Goal: Task Accomplishment & Management: Manage account settings

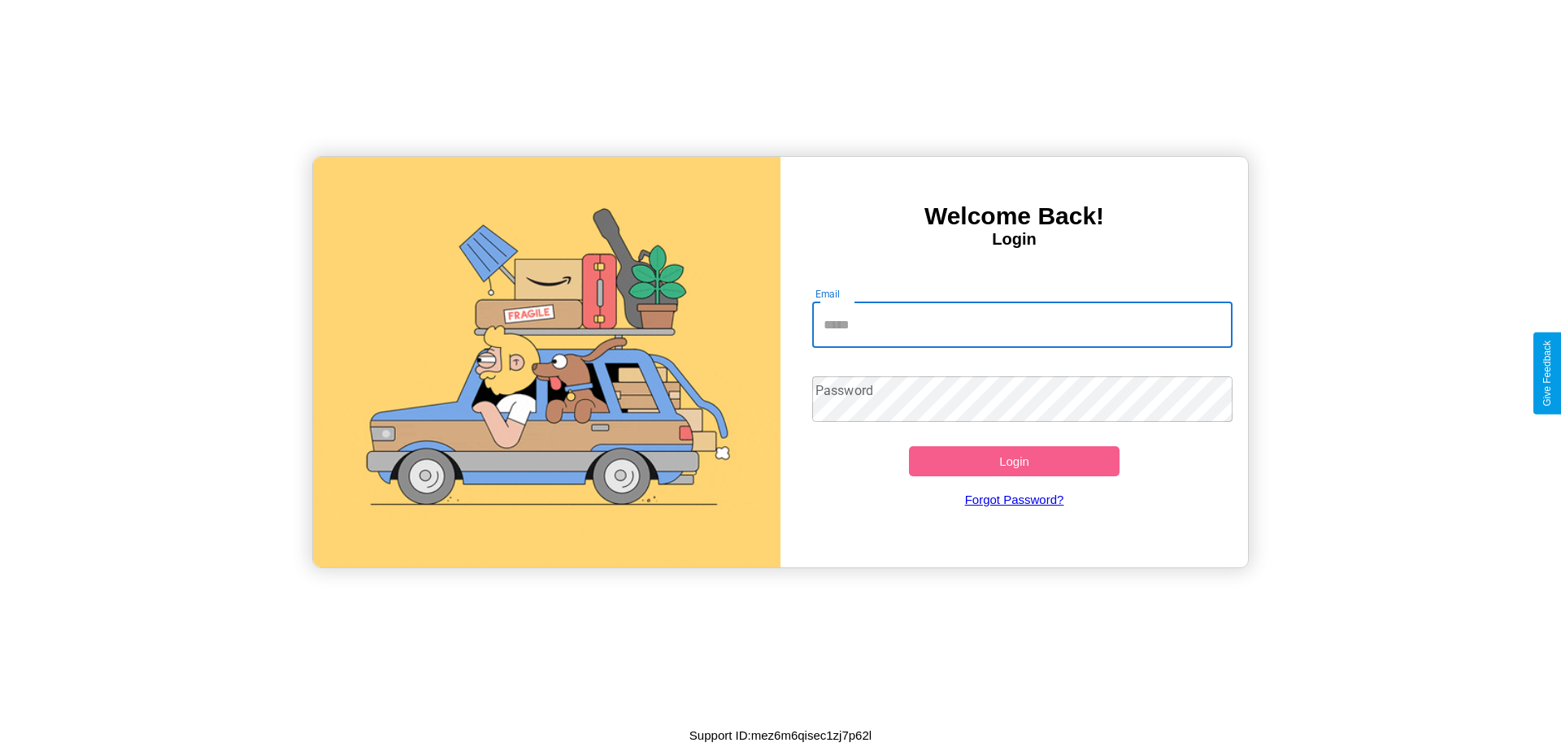
click at [1022, 324] on input "Email" at bounding box center [1022, 325] width 421 height 46
type input "**********"
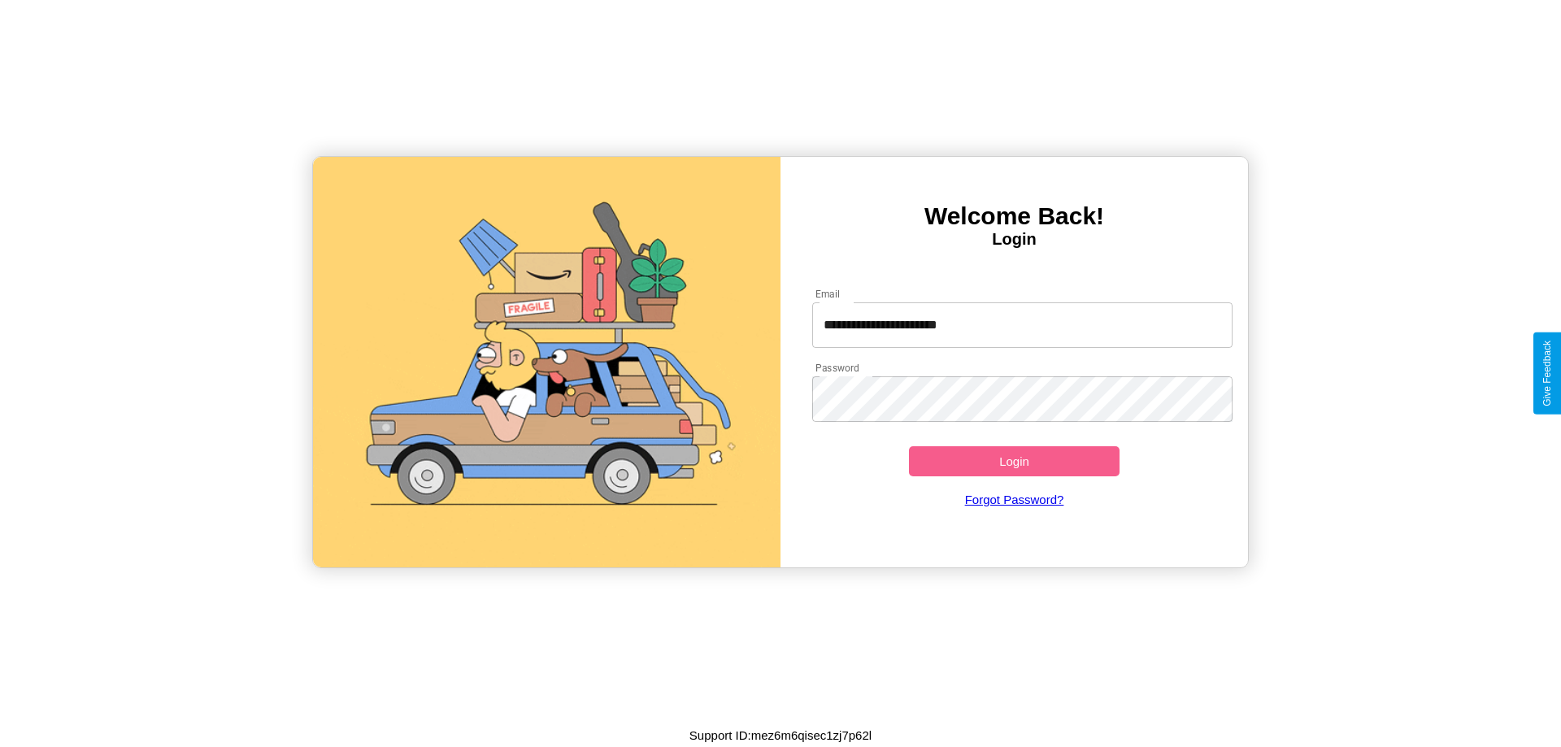
click at [1014, 461] on button "Login" at bounding box center [1014, 461] width 211 height 30
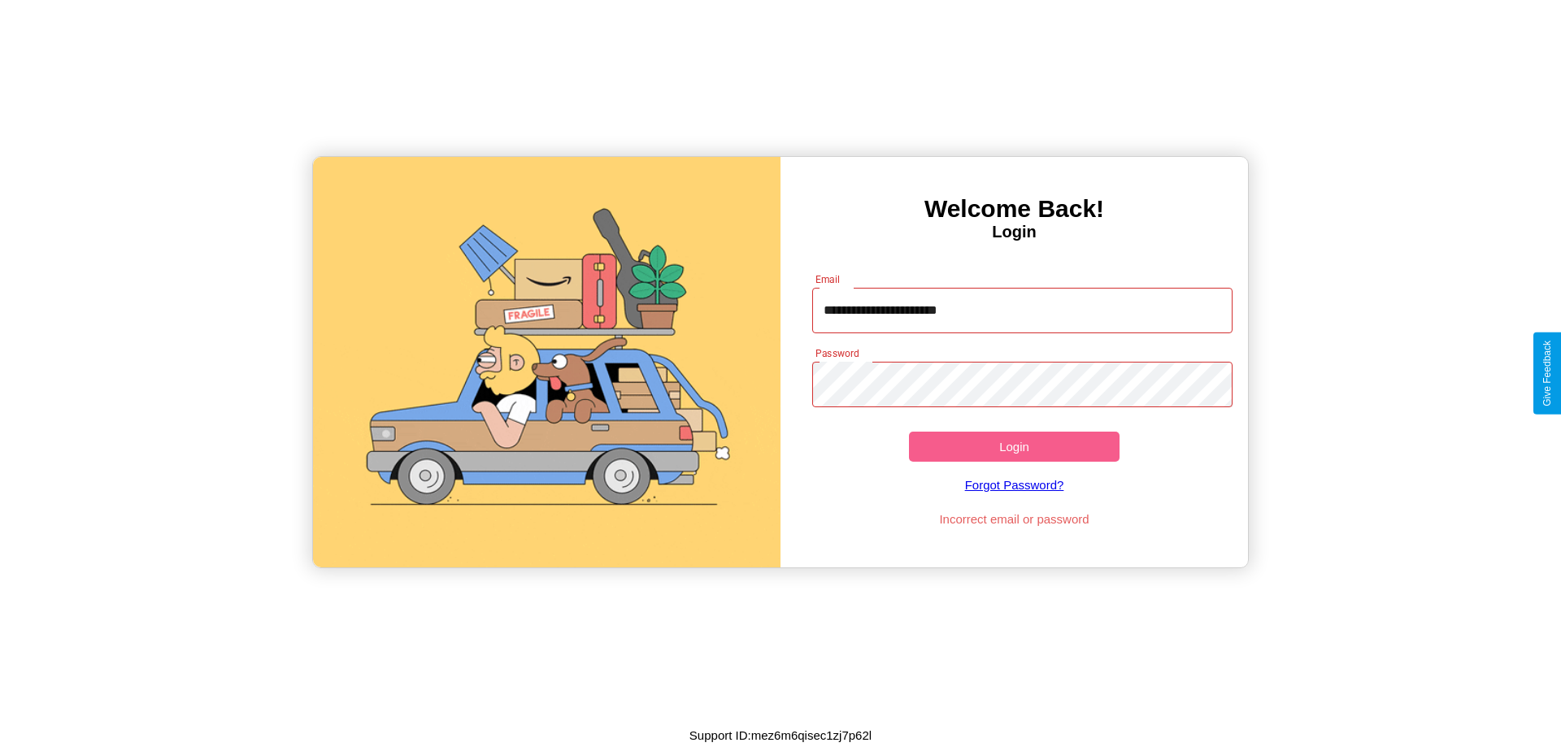
click at [1014, 446] on button "Login" at bounding box center [1014, 447] width 211 height 30
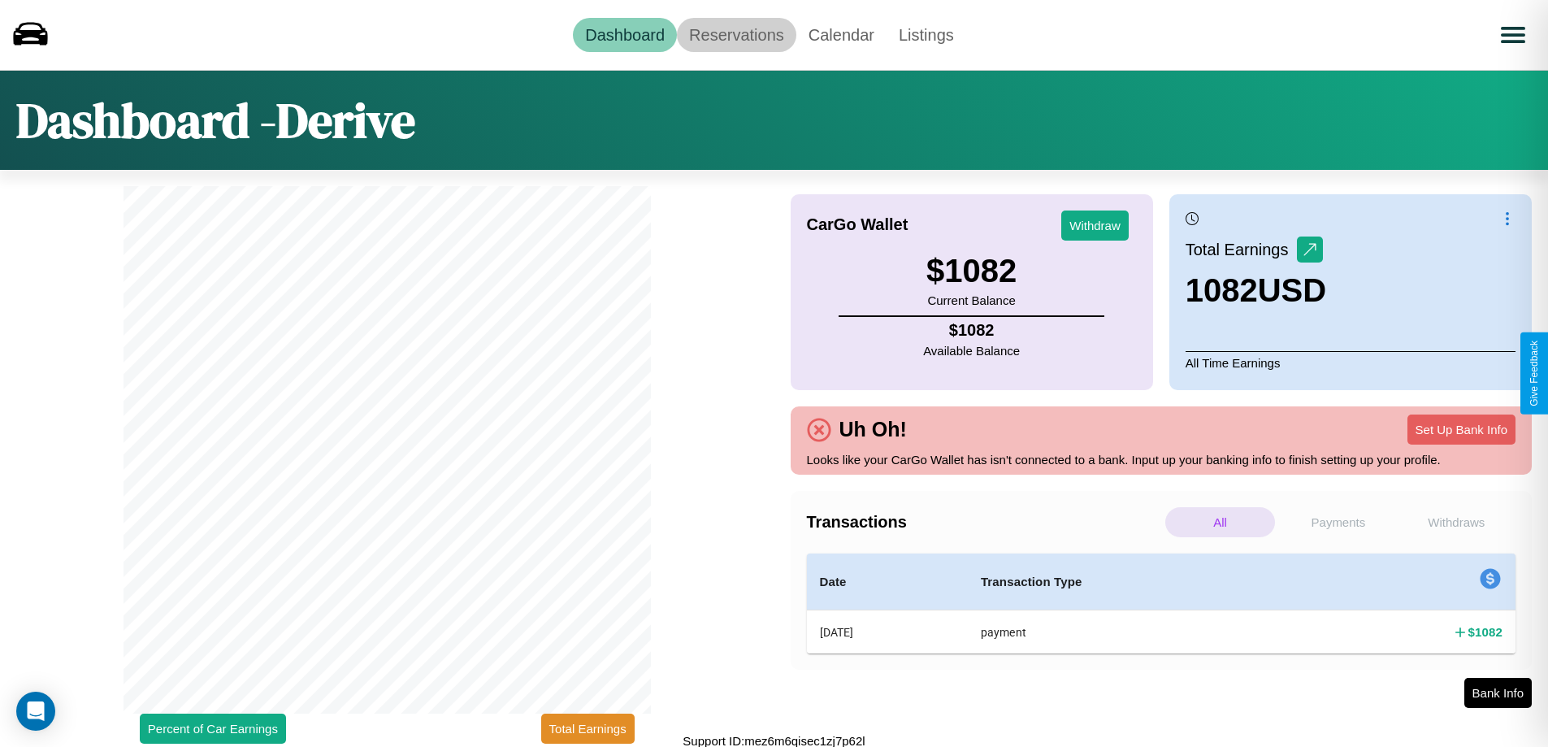
click at [736, 34] on link "Reservations" at bounding box center [736, 35] width 119 height 34
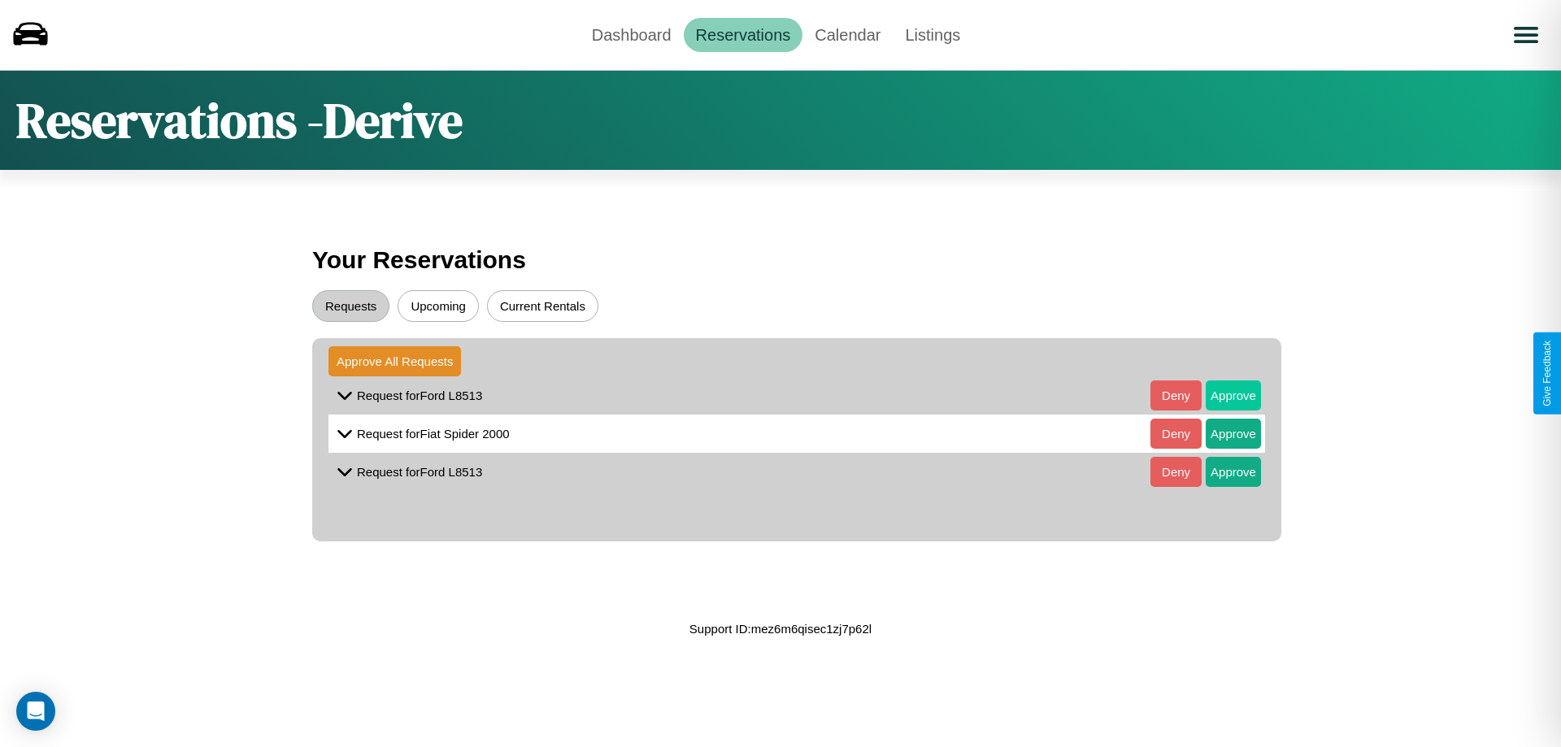
click at [1221, 395] on button "Approve" at bounding box center [1232, 395] width 55 height 30
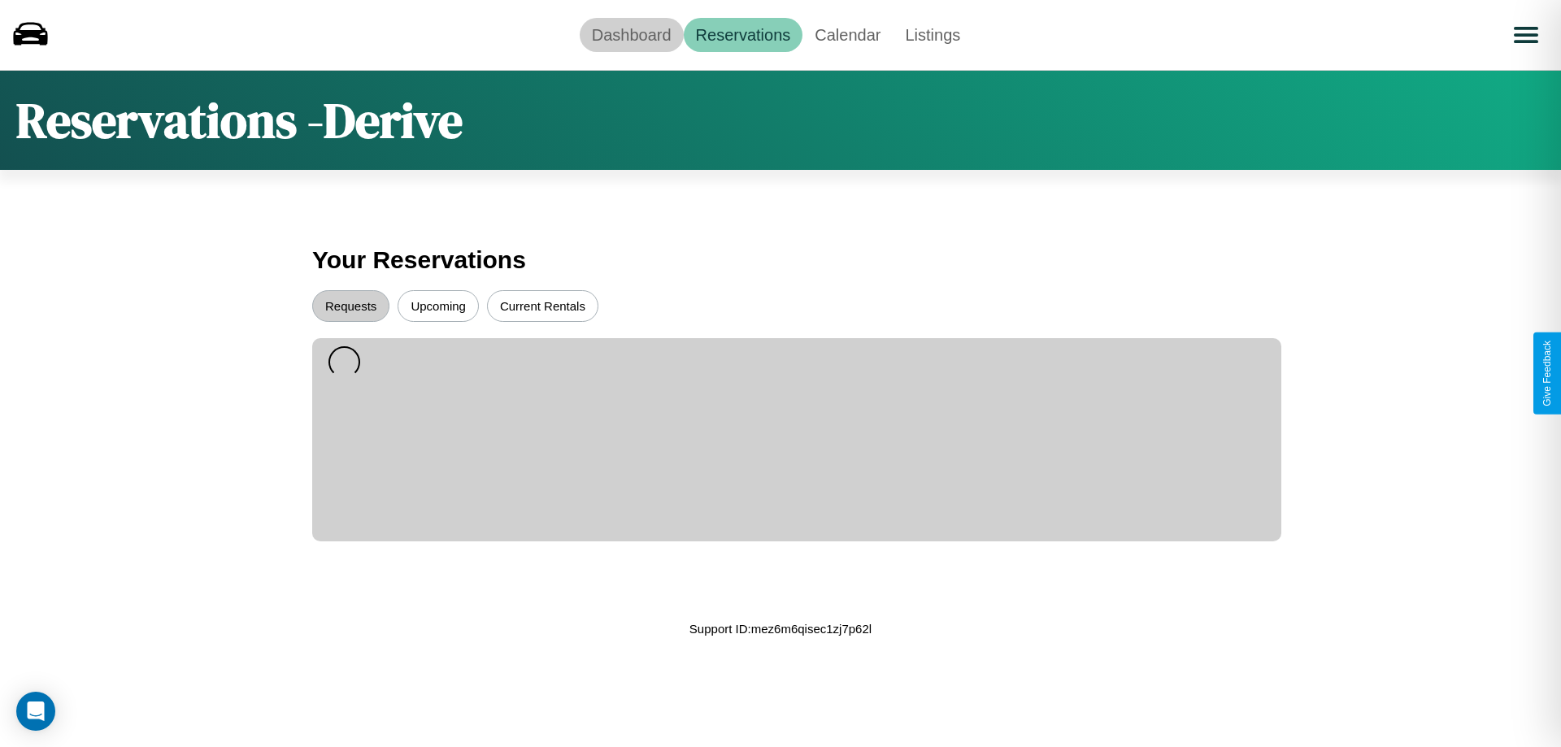
click at [631, 34] on link "Dashboard" at bounding box center [632, 35] width 104 height 34
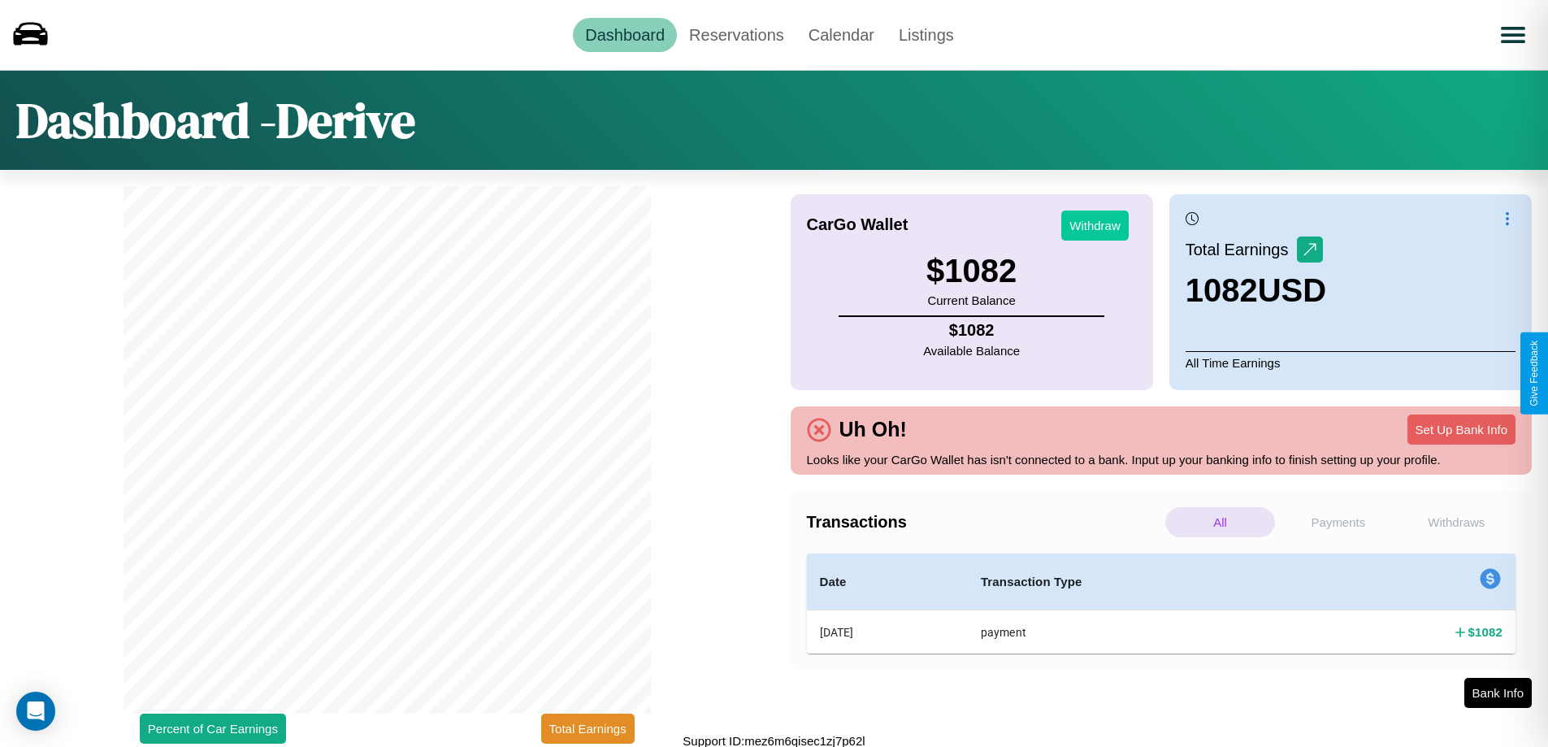
click at [1095, 225] on button "Withdraw" at bounding box center [1095, 226] width 67 height 30
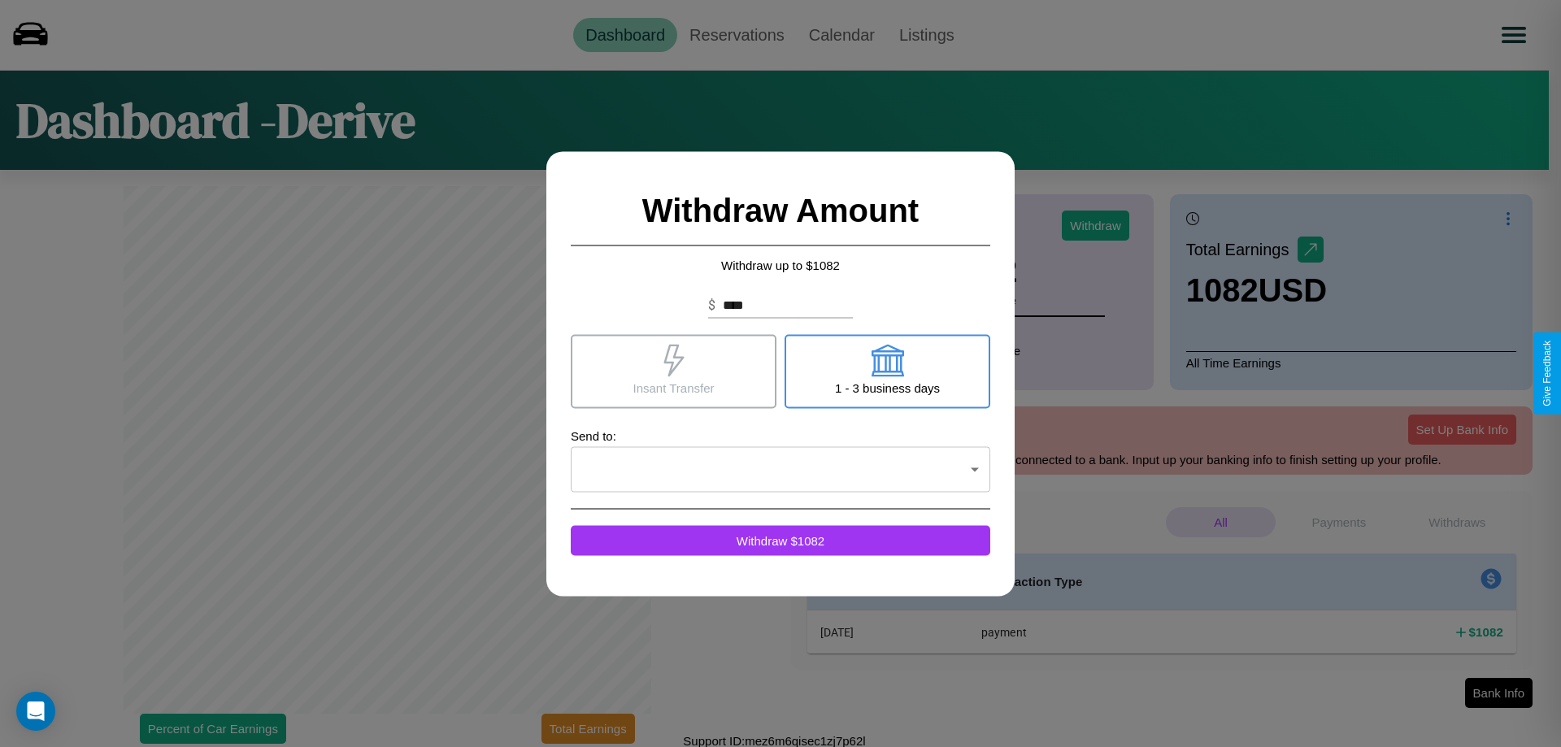
click at [673, 371] on icon at bounding box center [673, 360] width 20 height 33
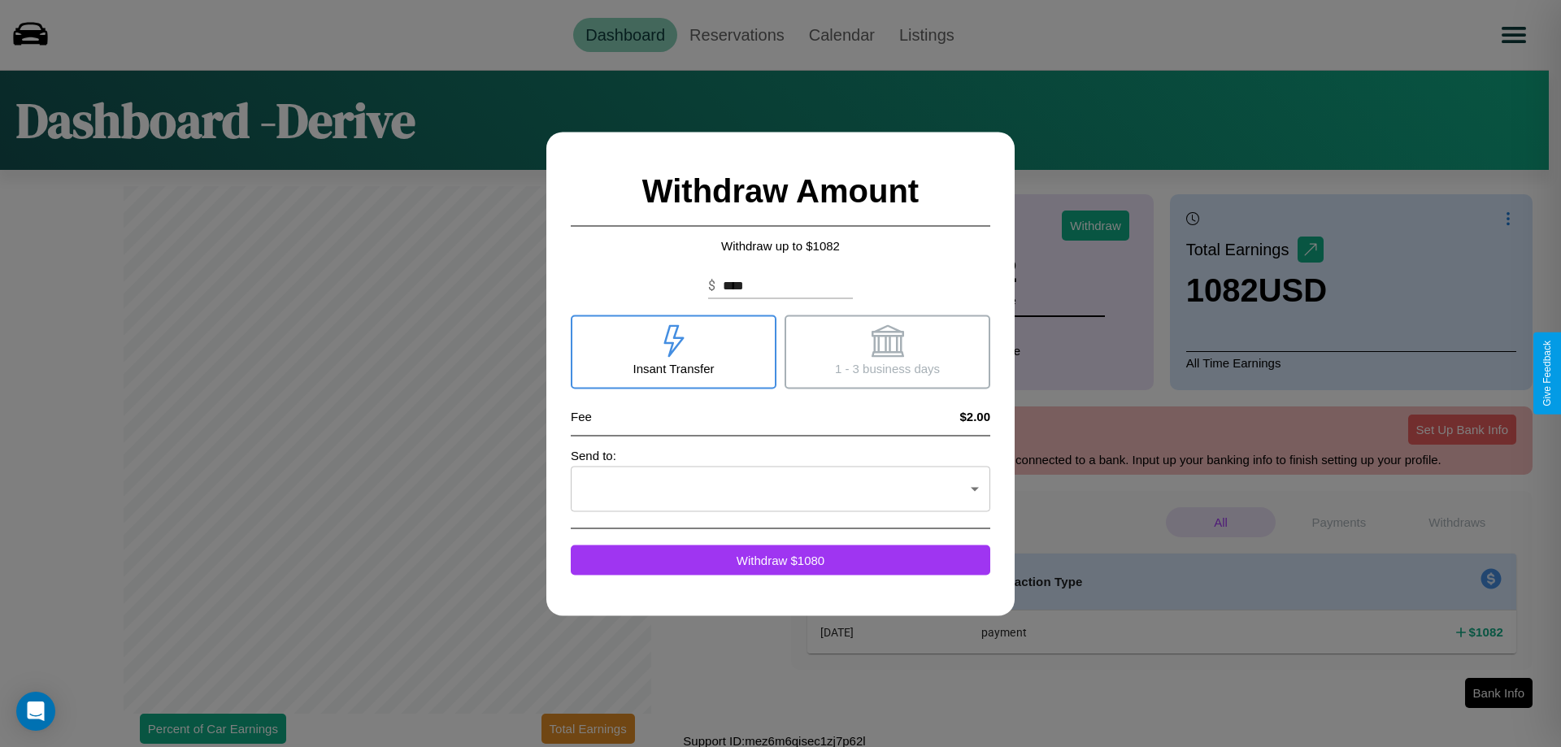
click at [887, 351] on icon at bounding box center [887, 340] width 33 height 33
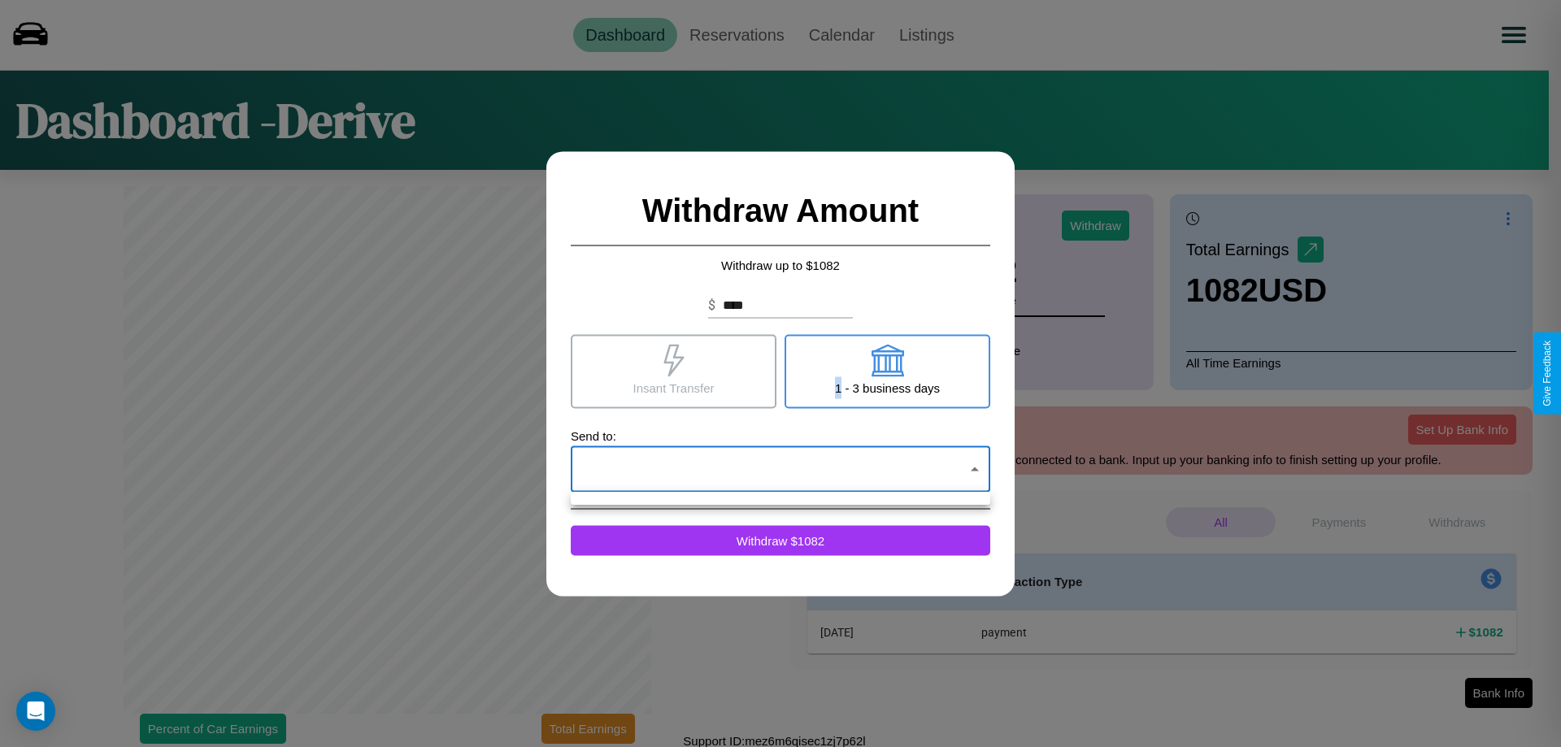
click at [780, 469] on div at bounding box center [780, 373] width 1561 height 747
